Goal: Transaction & Acquisition: Purchase product/service

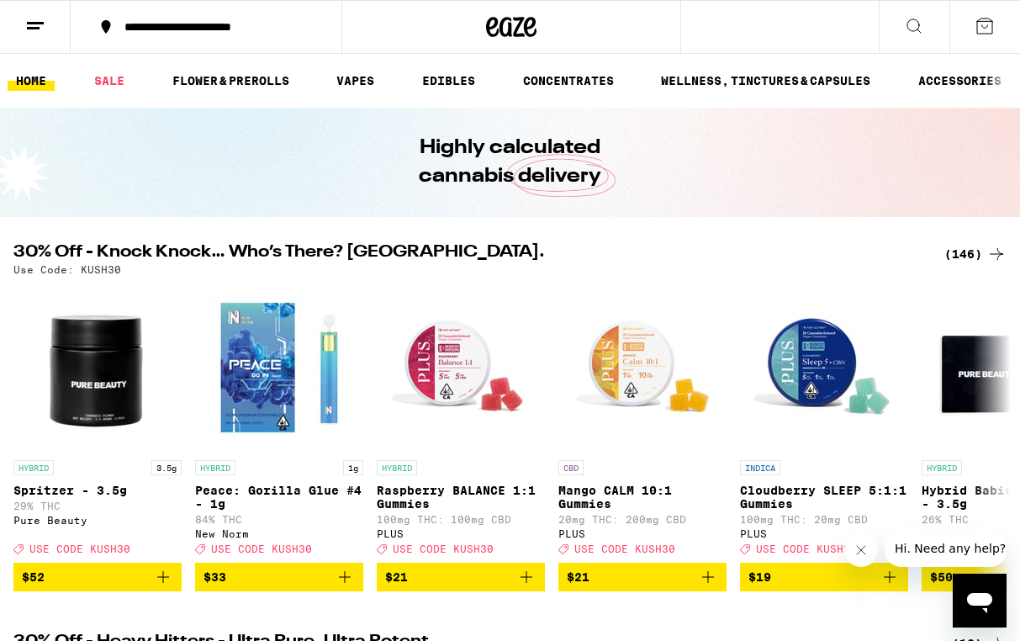
click at [39, 28] on line at bounding box center [33, 28] width 13 height 0
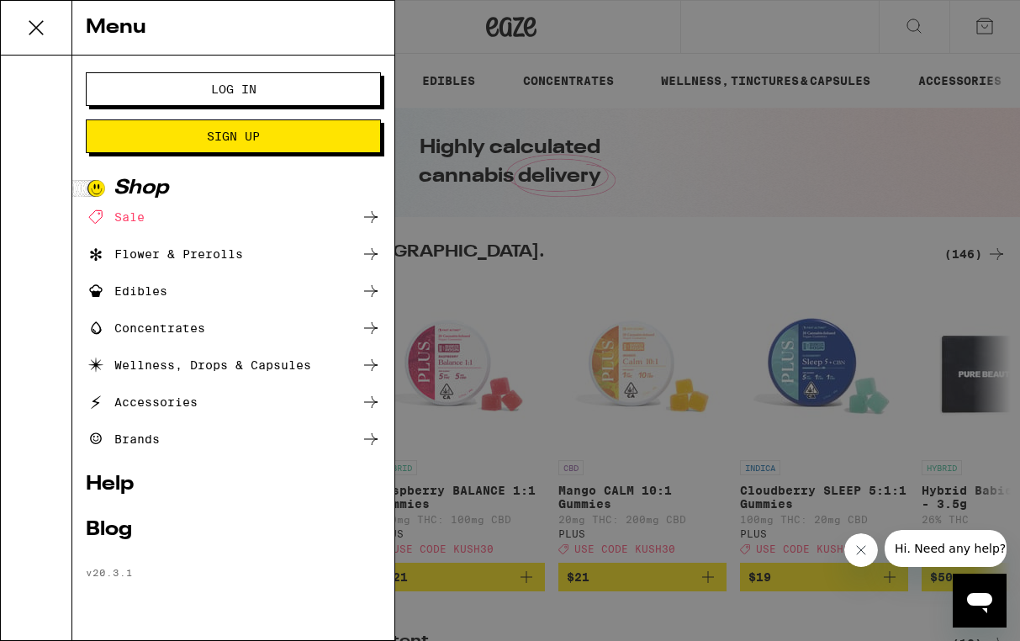
click at [157, 93] on span "Log In" at bounding box center [233, 89] width 159 height 12
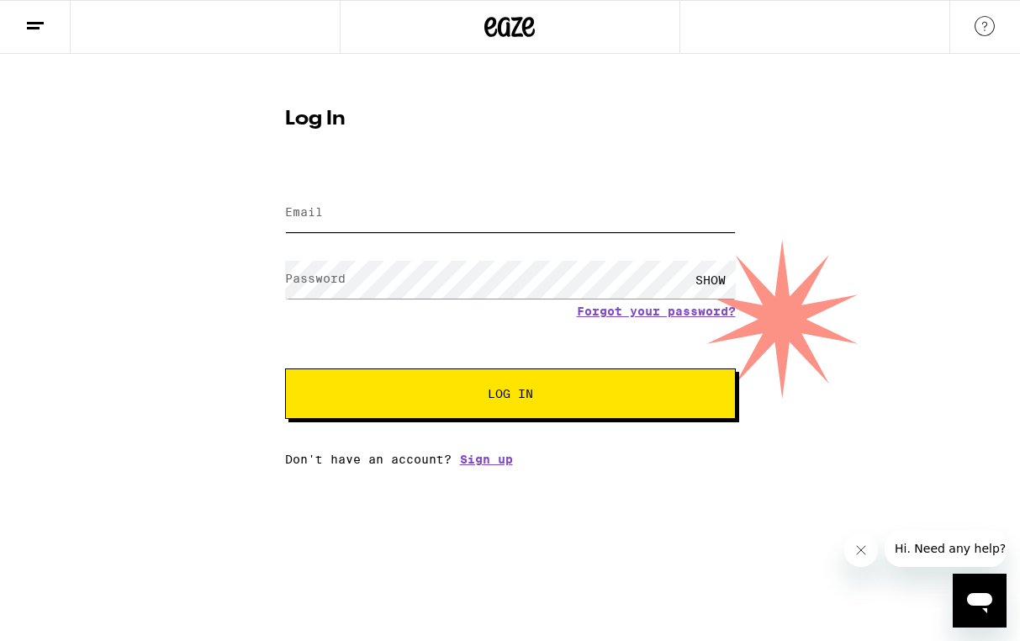
type input "[EMAIL_ADDRESS][DOMAIN_NAME]"
click at [510, 395] on button "Log In" at bounding box center [510, 393] width 451 height 50
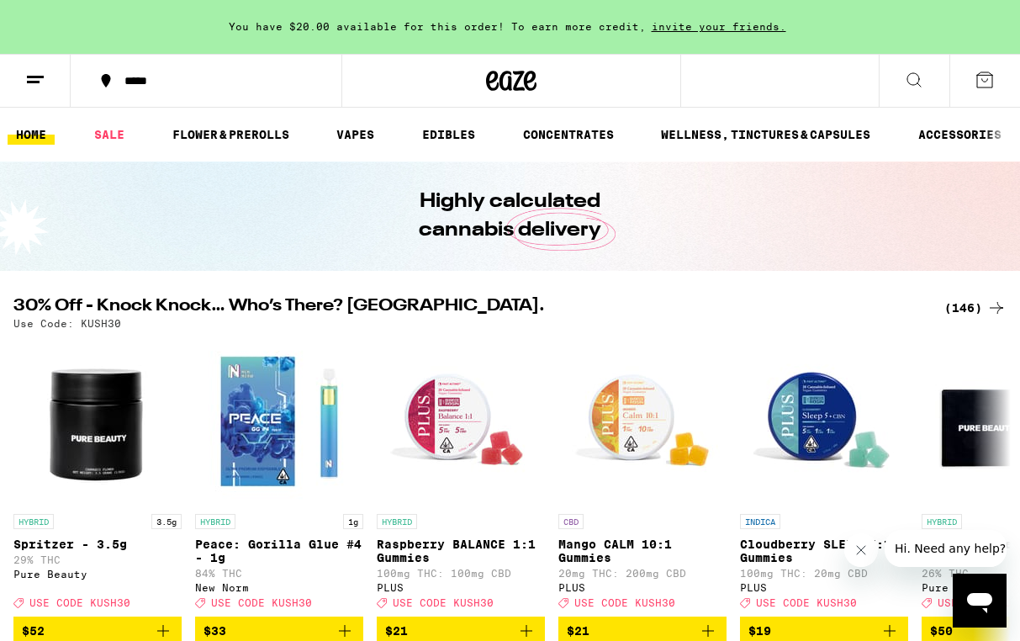
click at [33, 83] on icon at bounding box center [35, 80] width 20 height 20
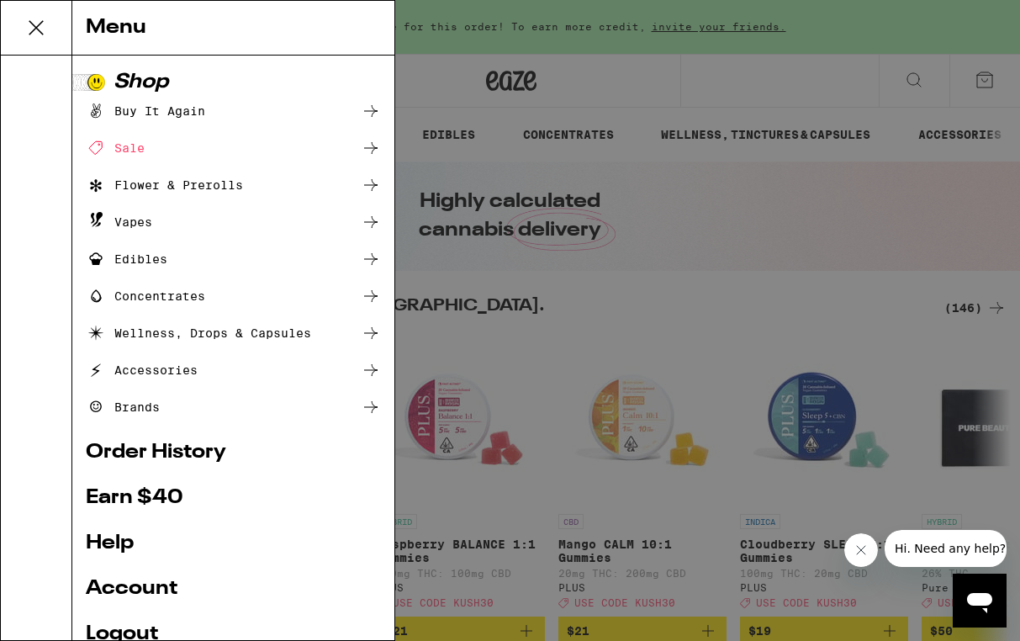
click at [177, 112] on div "Buy It Again" at bounding box center [145, 111] width 119 height 20
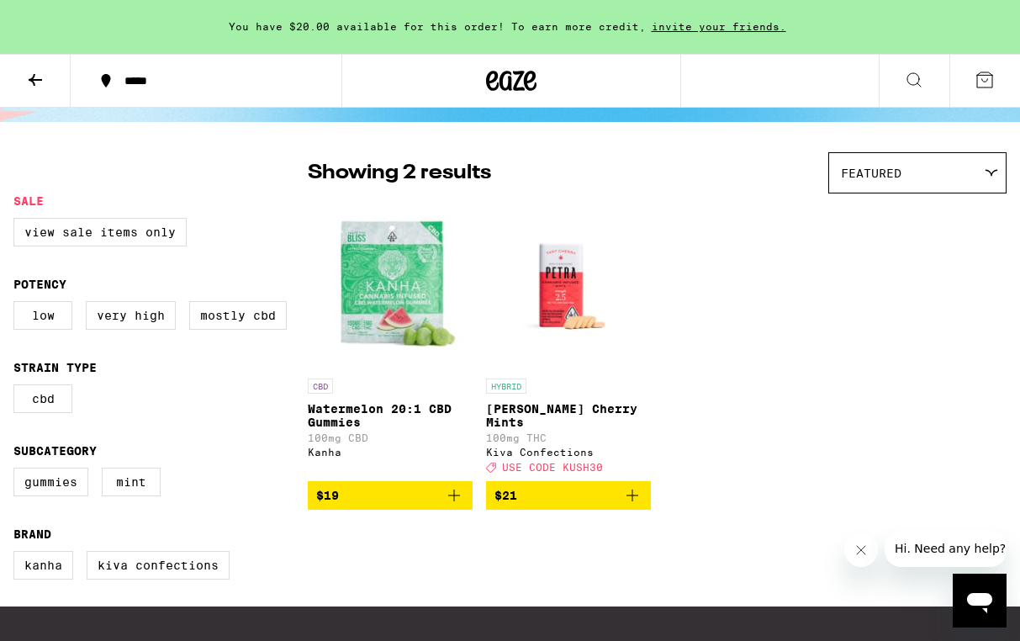
scroll to position [96, 0]
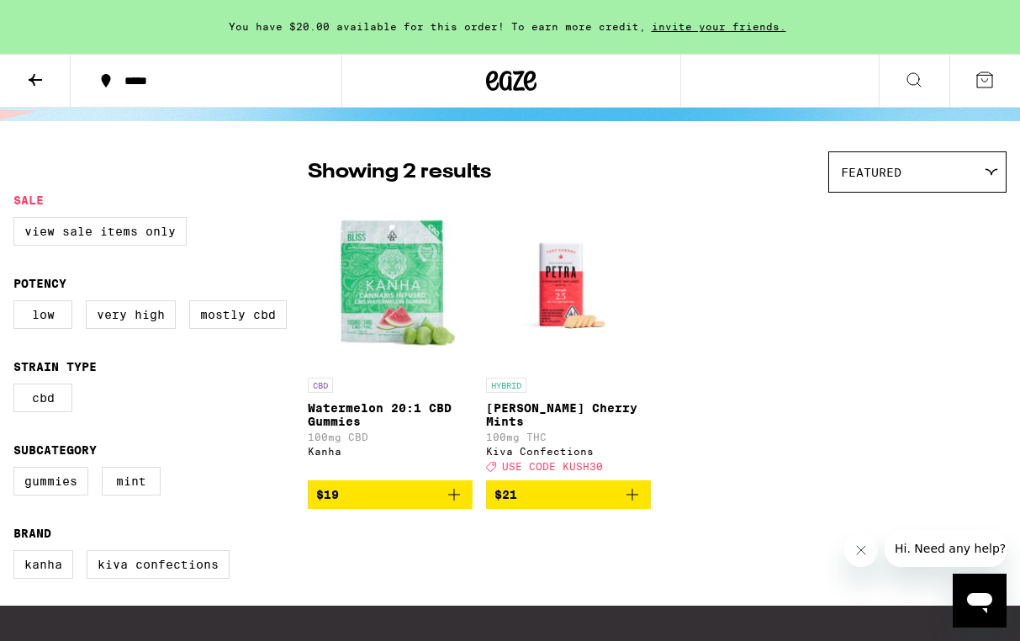
click at [405, 320] on img "Open page for Watermelon 20:1 CBD Gummies from Kanha" at bounding box center [390, 285] width 165 height 168
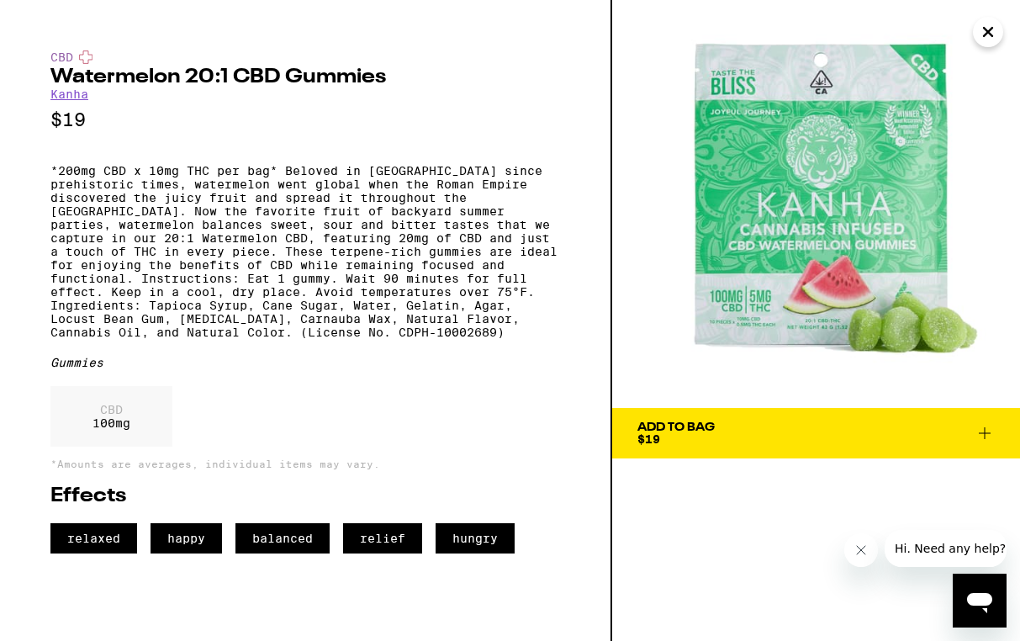
click at [986, 35] on icon "Close" at bounding box center [988, 32] width 8 height 8
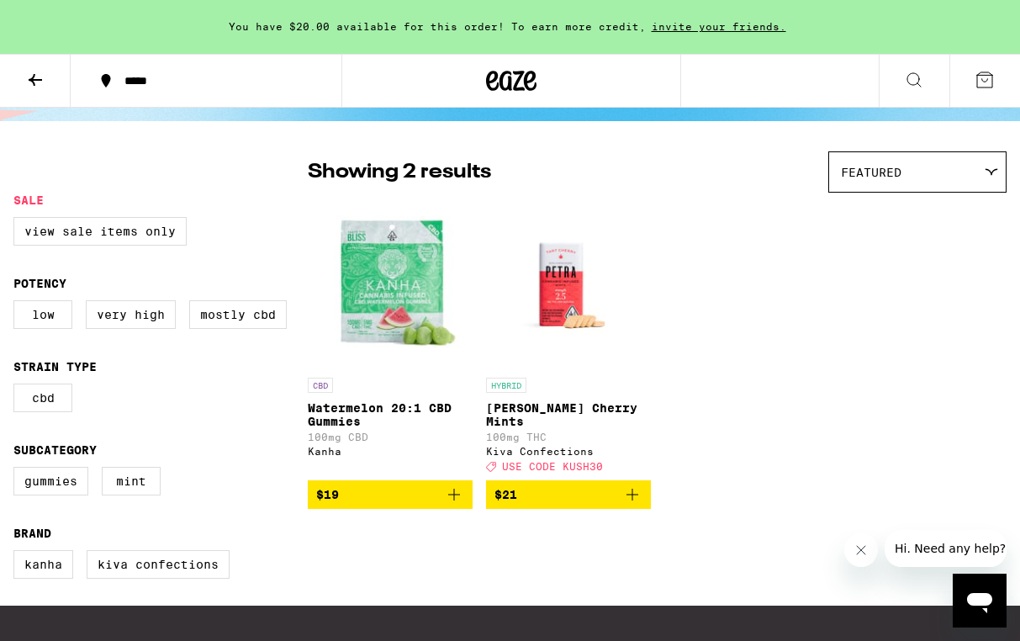
click at [458, 503] on icon "Add to bag" at bounding box center [454, 494] width 20 height 20
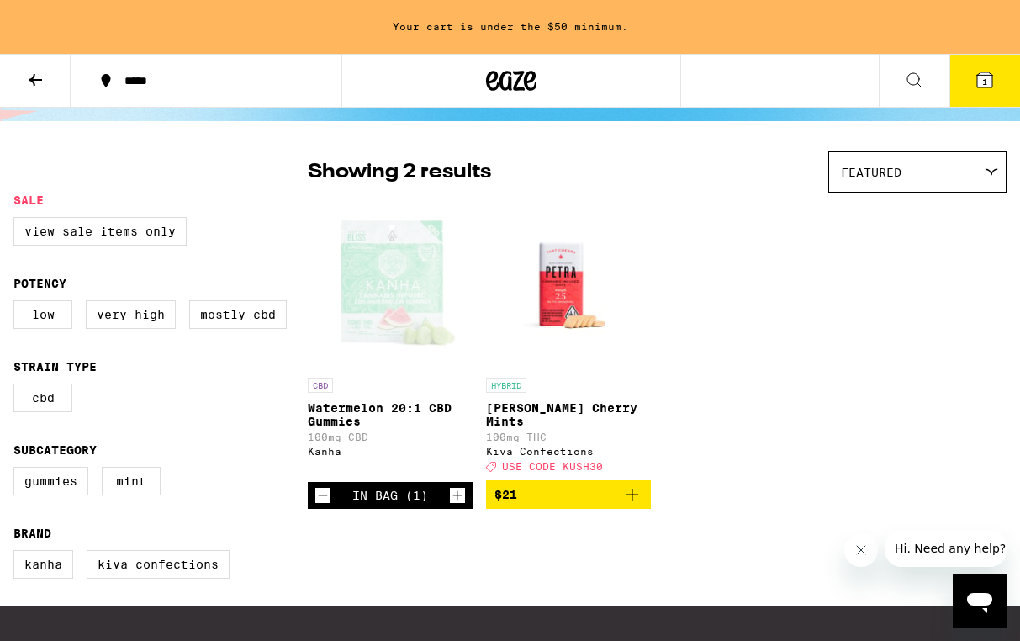
click at [631, 500] on icon "Add to bag" at bounding box center [633, 495] width 12 height 12
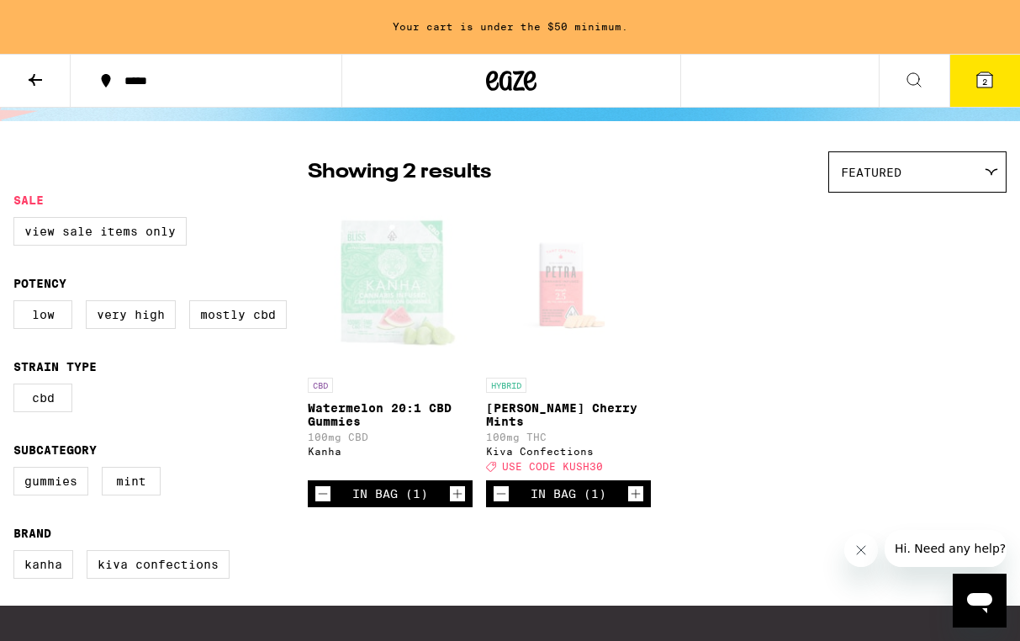
click at [631, 504] on icon "Increment" at bounding box center [635, 494] width 15 height 20
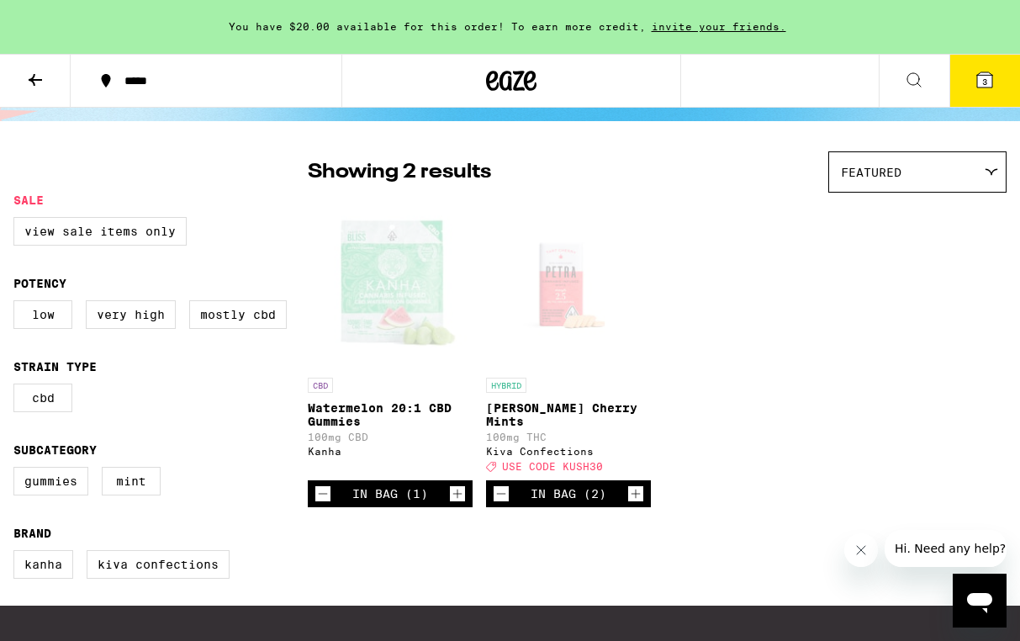
click at [985, 83] on span "3" at bounding box center [984, 82] width 5 height 10
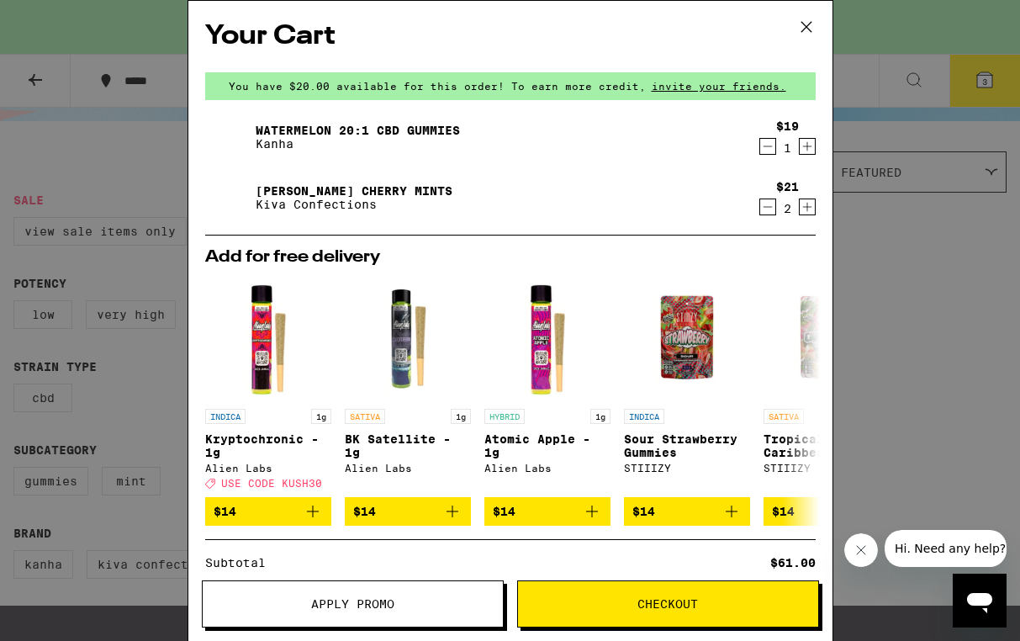
click at [453, 600] on span "Apply Promo" at bounding box center [353, 604] width 300 height 12
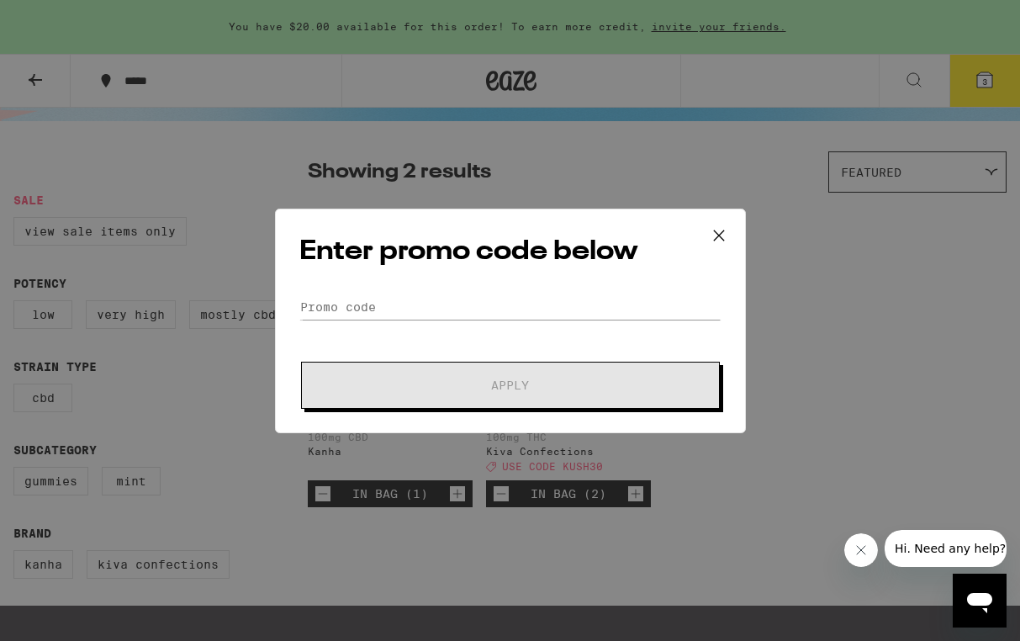
click at [722, 228] on icon at bounding box center [718, 235] width 25 height 25
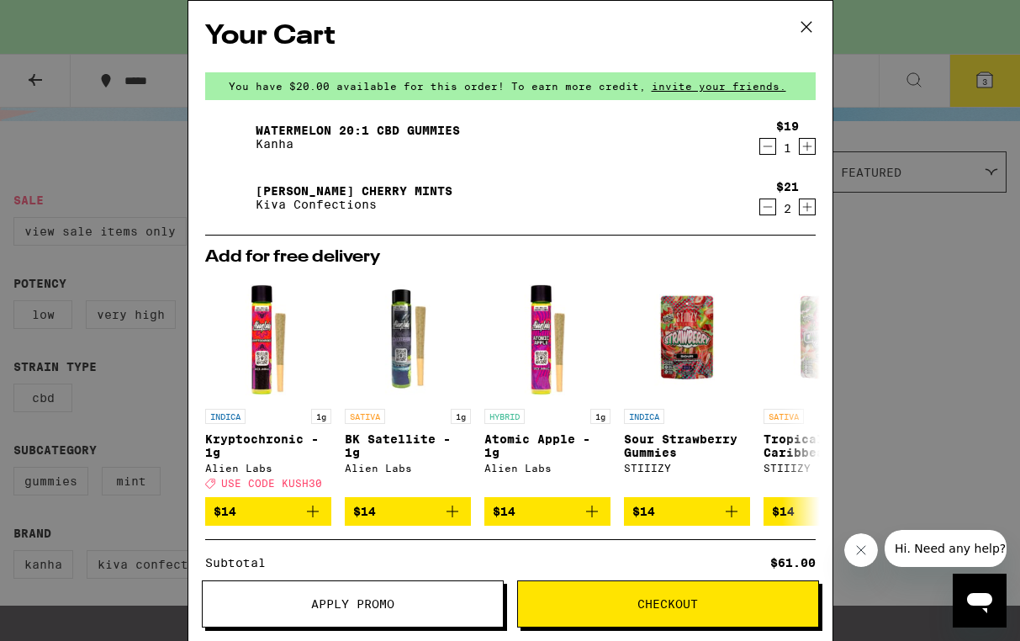
click at [804, 32] on icon at bounding box center [806, 26] width 25 height 25
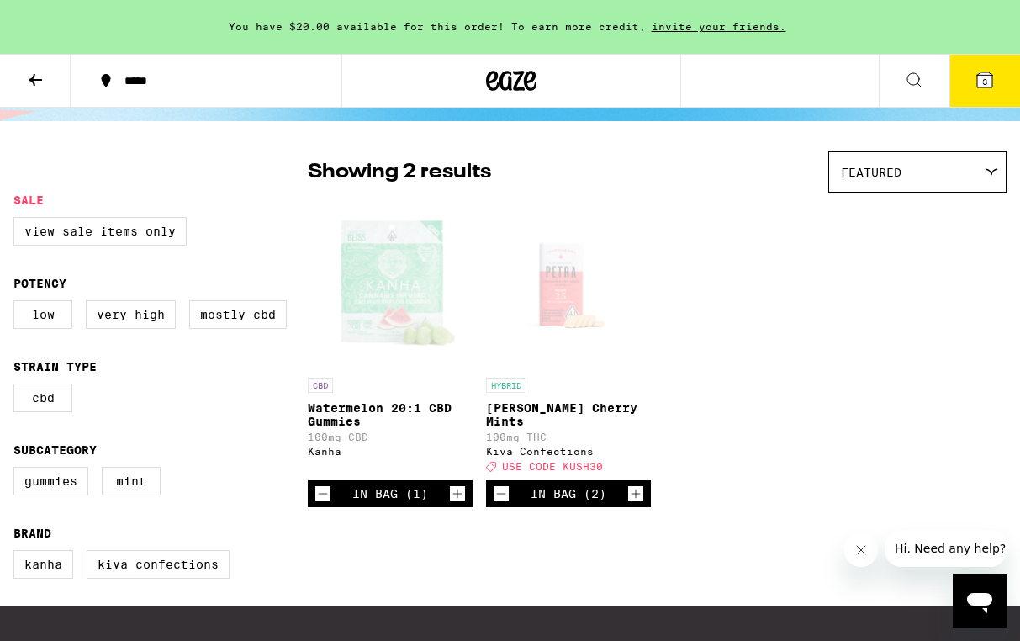
click at [977, 70] on icon at bounding box center [985, 80] width 20 height 20
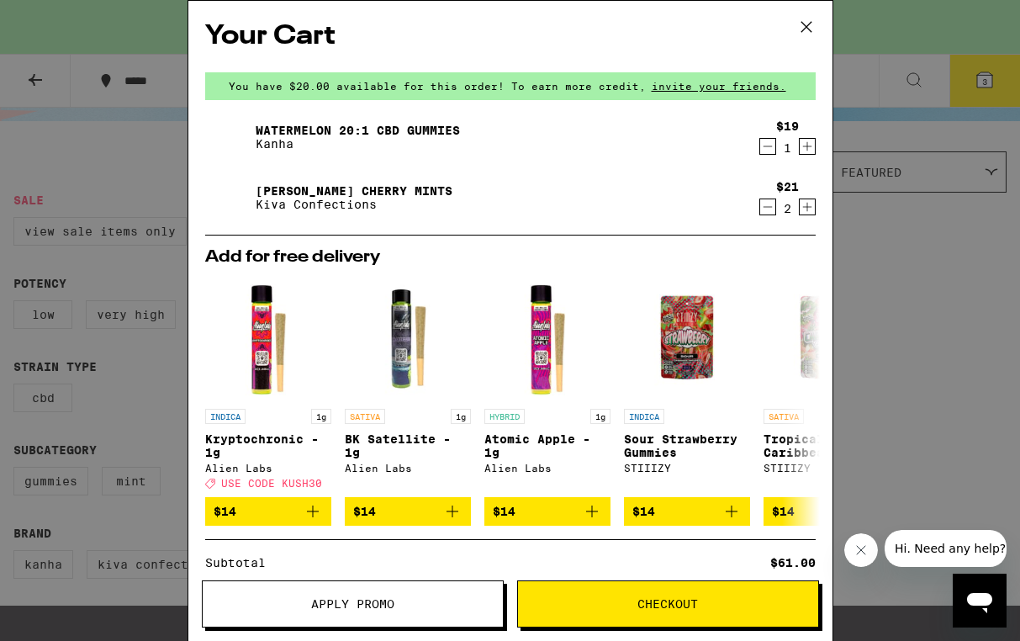
click at [400, 605] on span "Apply Promo" at bounding box center [353, 604] width 300 height 12
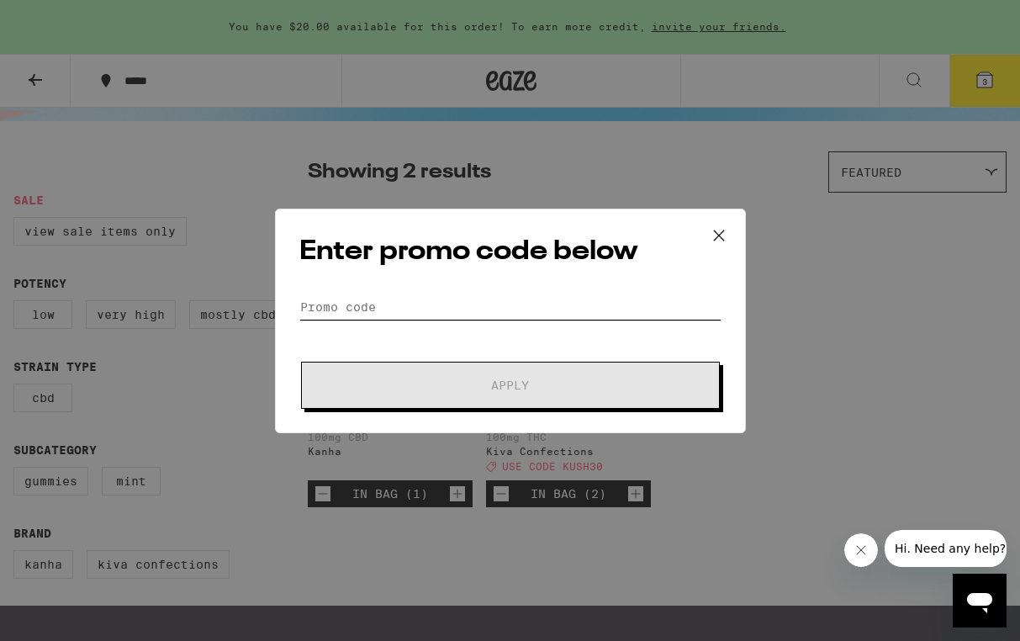
click at [435, 313] on input "Promo Code" at bounding box center [510, 306] width 422 height 25
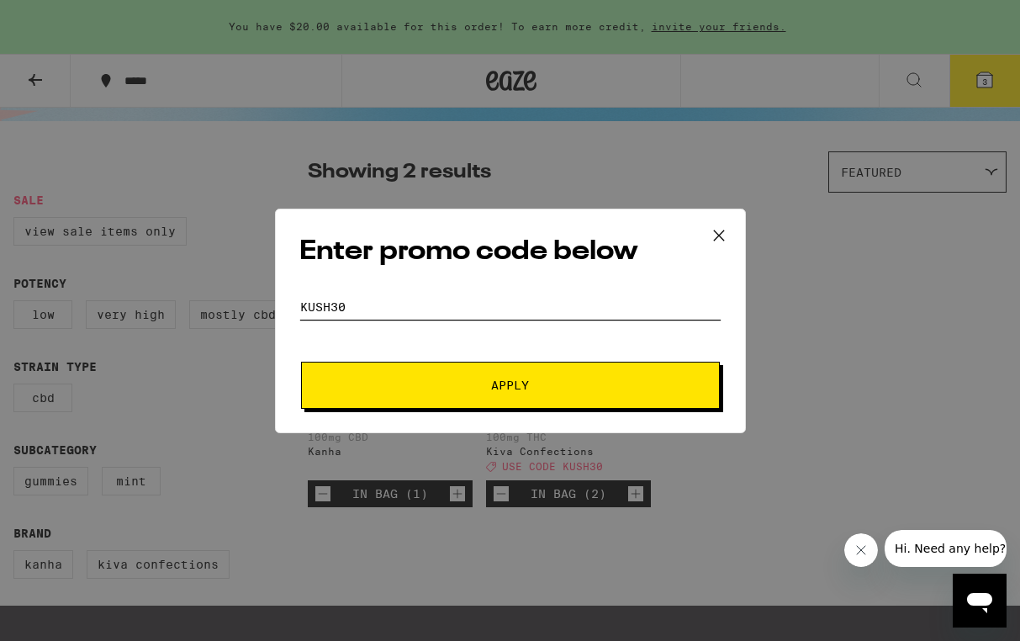
type input "kush30"
click at [531, 384] on span "Apply" at bounding box center [510, 385] width 303 height 12
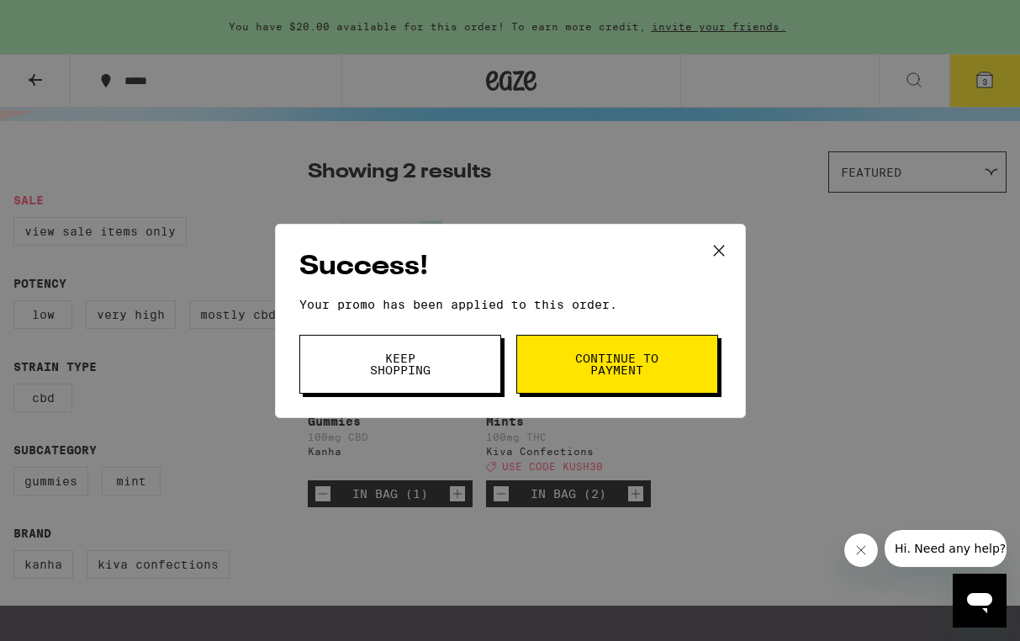
click at [467, 362] on button "Keep Shopping" at bounding box center [400, 364] width 202 height 59
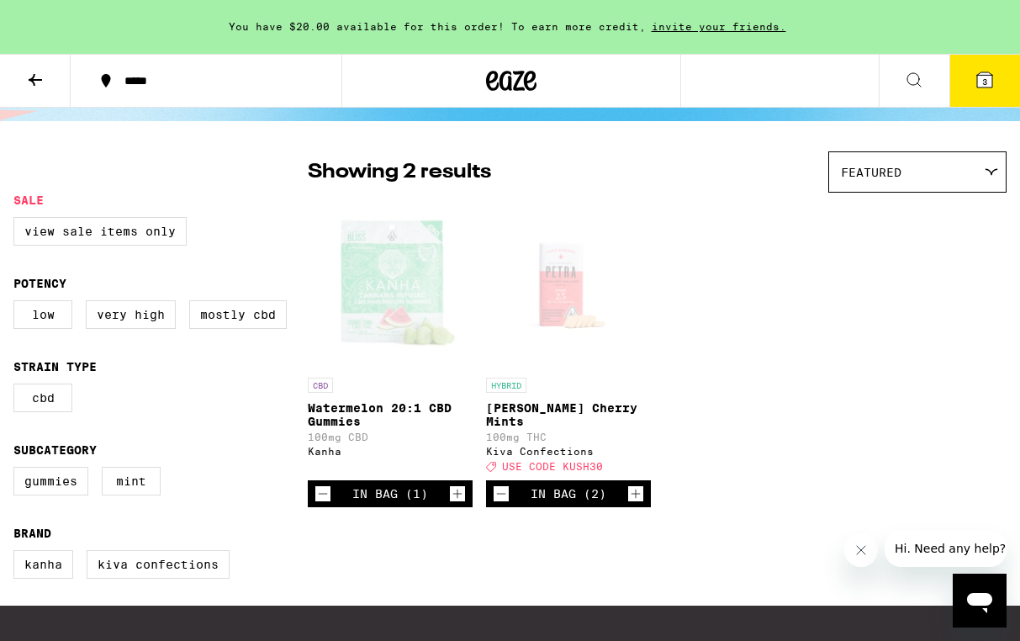
click at [984, 74] on icon at bounding box center [984, 79] width 15 height 15
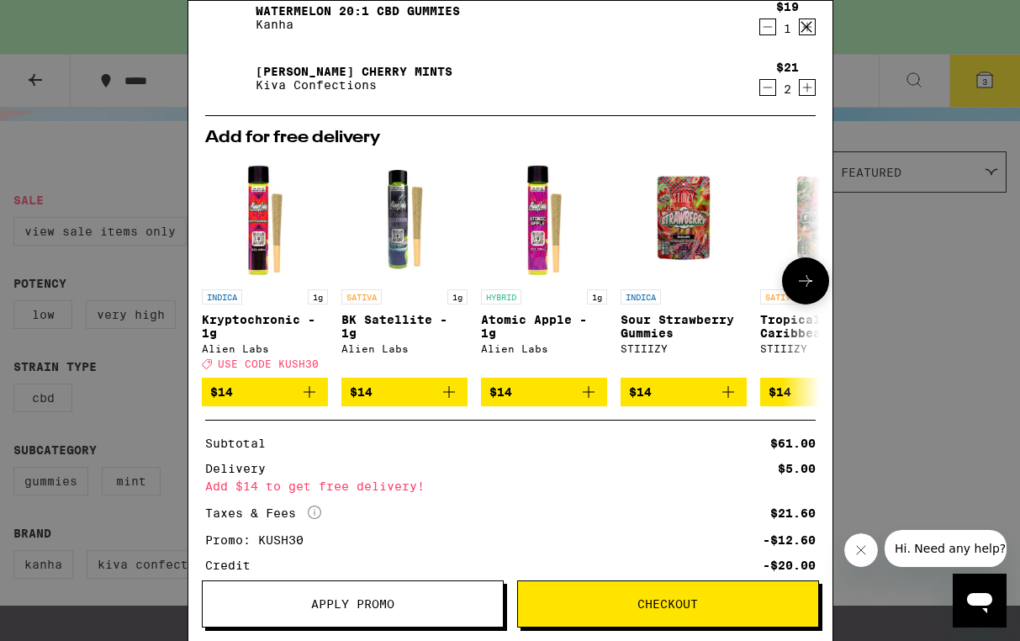
scroll to position [121, 0]
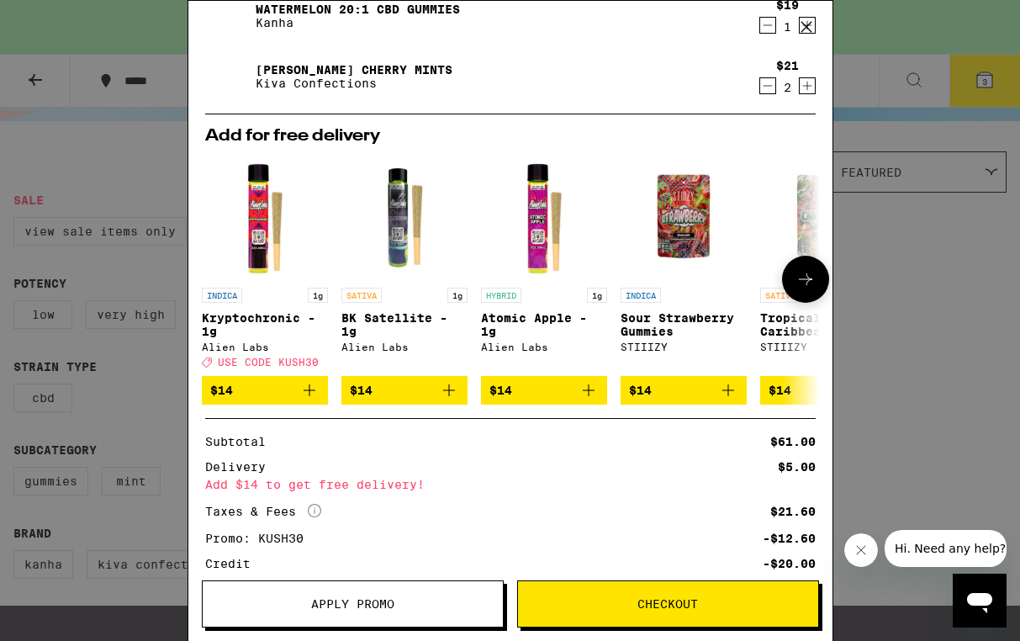
click at [812, 286] on icon at bounding box center [806, 279] width 20 height 20
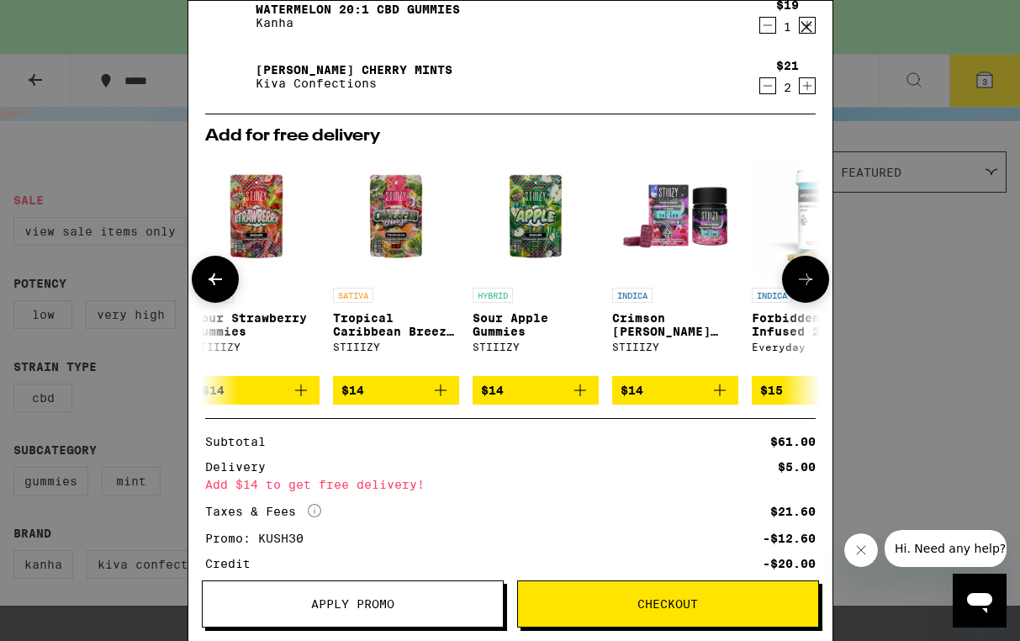
click at [812, 286] on icon at bounding box center [806, 279] width 20 height 20
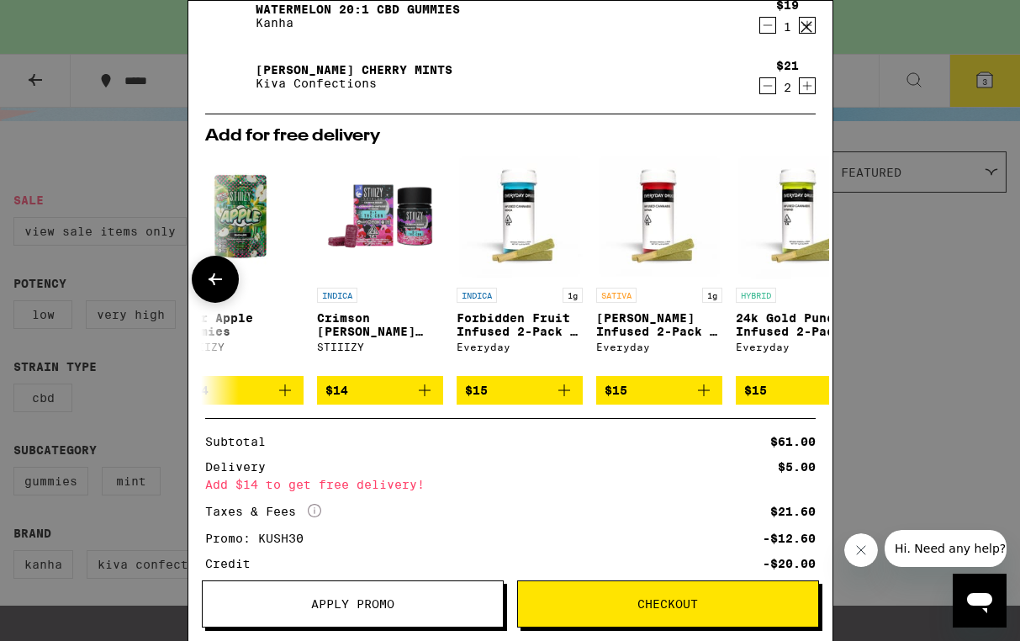
scroll to position [0, 786]
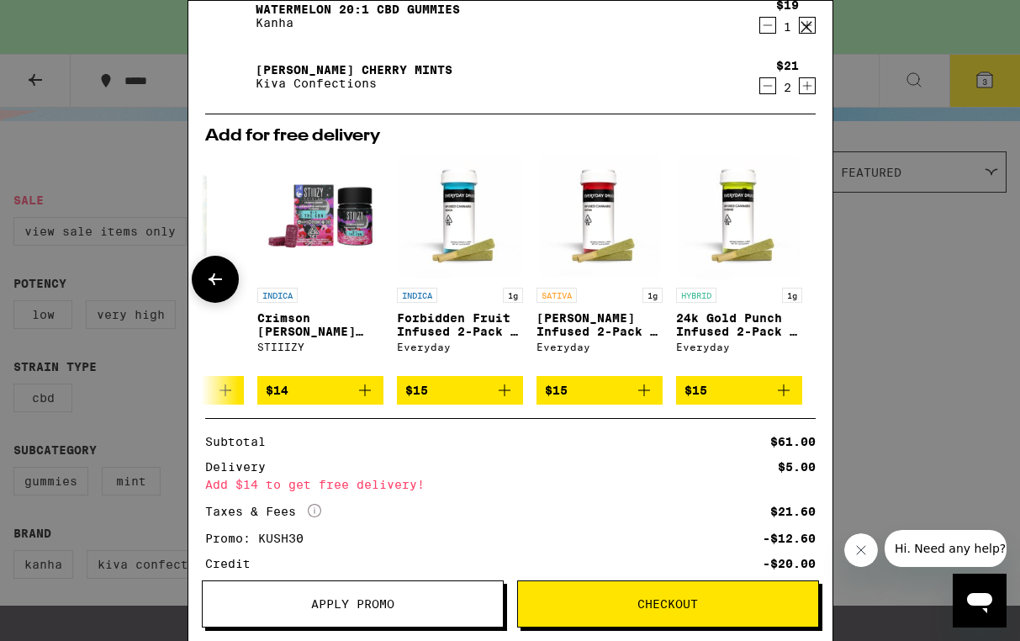
click at [812, 286] on div at bounding box center [805, 279] width 47 height 47
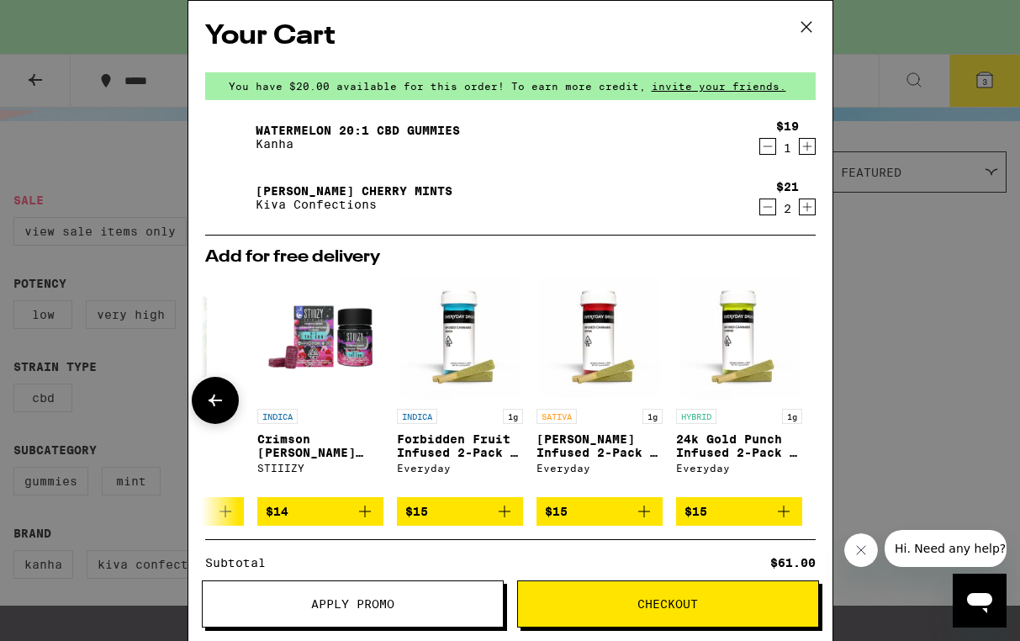
scroll to position [0, 0]
click at [801, 149] on icon "Increment" at bounding box center [807, 146] width 15 height 20
click at [801, 20] on icon at bounding box center [806, 26] width 25 height 25
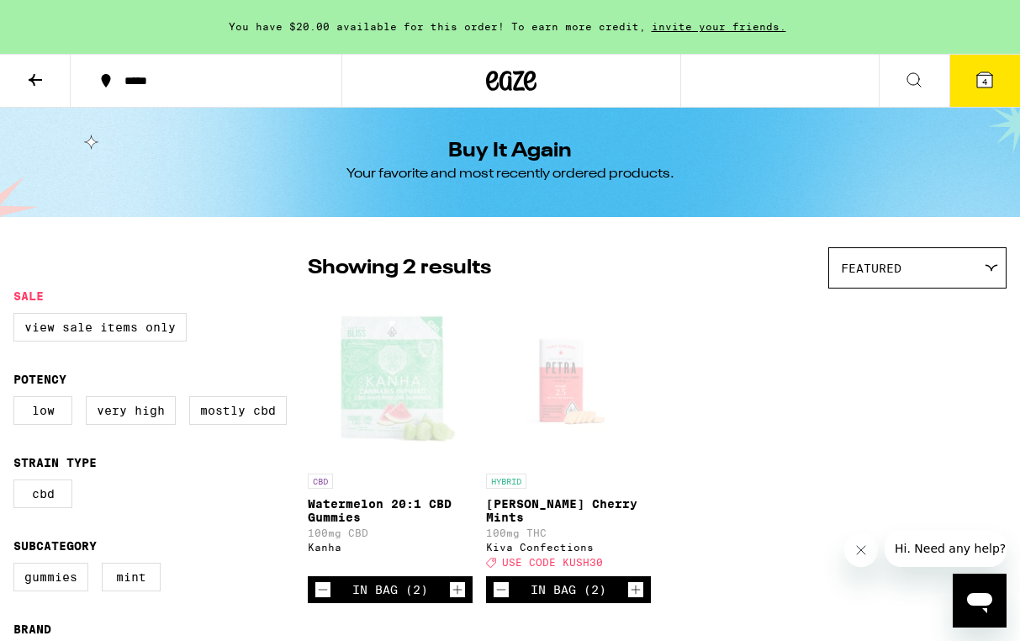
click at [983, 80] on span "4" at bounding box center [984, 82] width 5 height 10
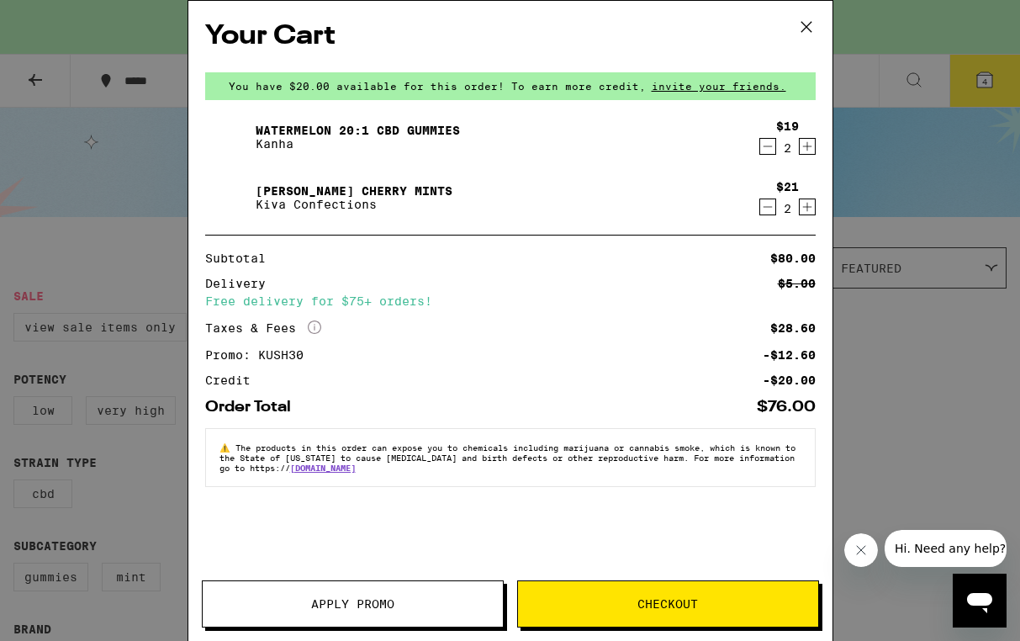
click at [801, 29] on icon at bounding box center [806, 26] width 25 height 25
